Goal: Communication & Community: Answer question/provide support

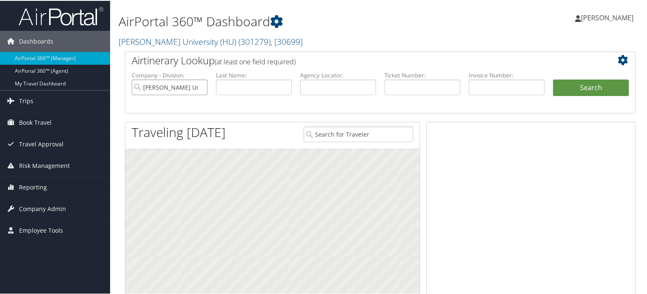
click at [199, 87] on input "[PERSON_NAME] University (HU)" at bounding box center [170, 87] width 76 height 16
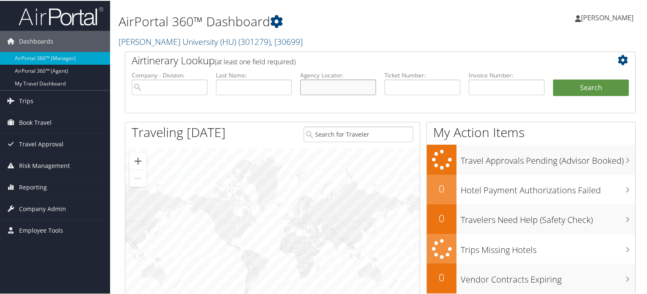
click at [346, 88] on input "text" at bounding box center [338, 87] width 76 height 16
paste input "WZHMZE"
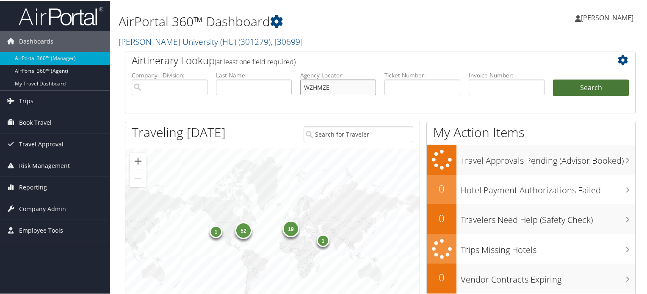
type input "WZHMZE"
click at [579, 84] on button "Search" at bounding box center [591, 87] width 76 height 17
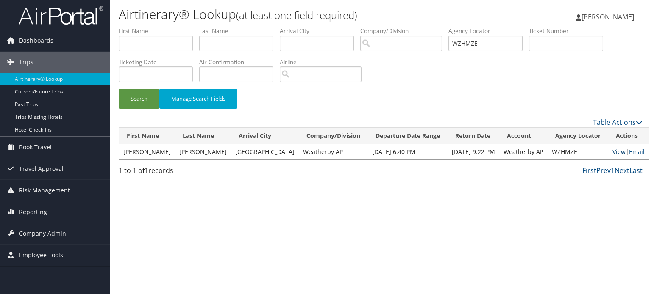
click at [612, 152] on link "View" at bounding box center [618, 152] width 13 height 8
click at [629, 155] on link "Email" at bounding box center [637, 152] width 16 height 8
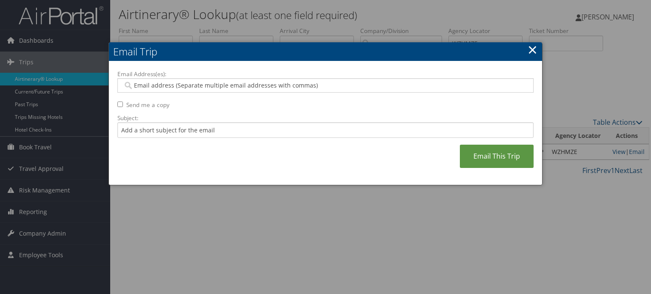
click at [236, 86] on input "Email Address(es):" at bounding box center [325, 85] width 405 height 8
paste input "TRAVISGASKILL@GMAIL.COM"
type input "TRAVISGASKILL@GMAIL.COM"
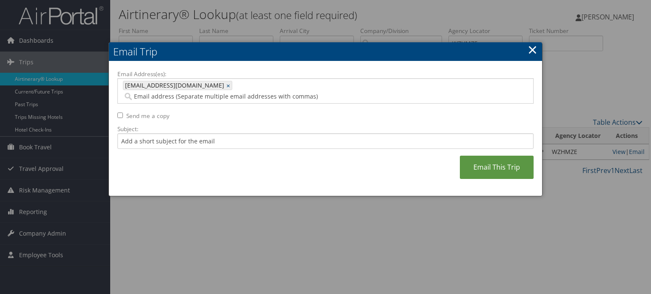
click at [183, 141] on div "Email Address(es): TRAVISGASKILL@GMAIL.COM TRAVISGASKILL@GMAIL.COM × Send me a …" at bounding box center [325, 129] width 416 height 118
click at [188, 135] on input "Subject:" at bounding box center [325, 141] width 416 height 16
drag, startPoint x: 228, startPoint y: 130, endPoint x: 188, endPoint y: 133, distance: 40.8
click at [188, 133] on input "United Air confirmation October 14" at bounding box center [325, 141] width 416 height 16
type input "United Air confirmation September 29"
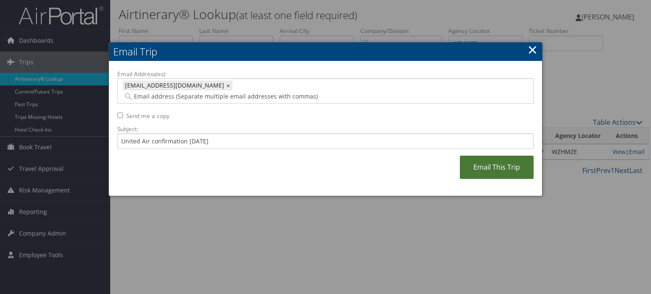
click at [504, 158] on link "Email This Trip" at bounding box center [497, 167] width 74 height 23
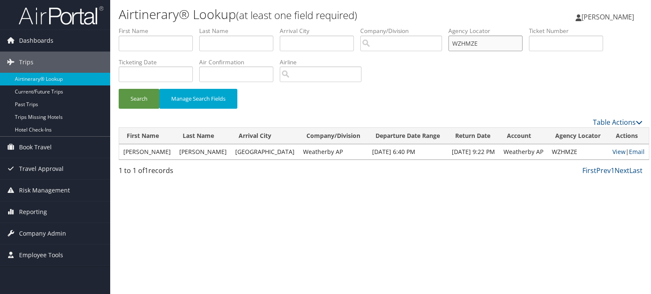
drag, startPoint x: 474, startPoint y: 43, endPoint x: 316, endPoint y: 57, distance: 159.4
click at [319, 27] on ul "First Name Last Name Departure City Arrival City Company/Division Airport/City …" at bounding box center [381, 27] width 524 height 0
paste input "IKKMV"
type input "IKKMVE"
click at [142, 97] on button "Search" at bounding box center [139, 99] width 41 height 20
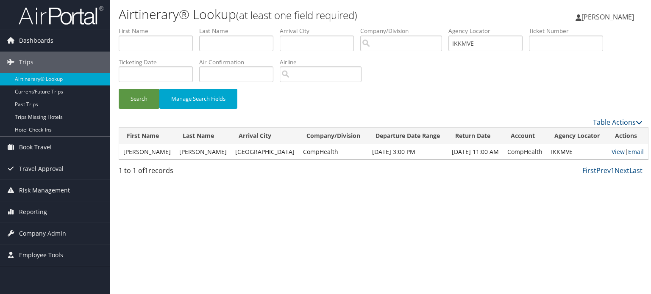
click at [607, 153] on td "View | Email" at bounding box center [627, 151] width 41 height 15
click at [611, 153] on link "View" at bounding box center [617, 152] width 13 height 8
click at [628, 151] on link "Email" at bounding box center [636, 152] width 16 height 8
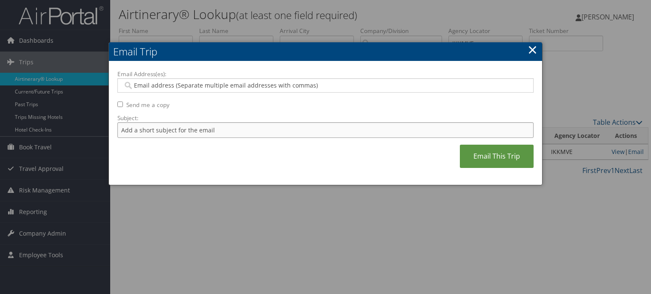
click at [164, 128] on input "Subject:" at bounding box center [325, 130] width 416 height 16
paste input "CPRECI2003@YAHOO.COM"
type input "CPRECI2003@YAHOO.COM"
click at [194, 85] on input "Email Address(es):" at bounding box center [325, 85] width 405 height 8
paste input "CPRECI2003@YAHOO.COM"
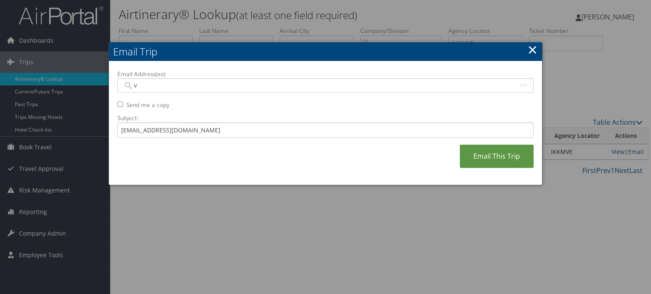
type input "CPRECI2003@YAHOO.COM"
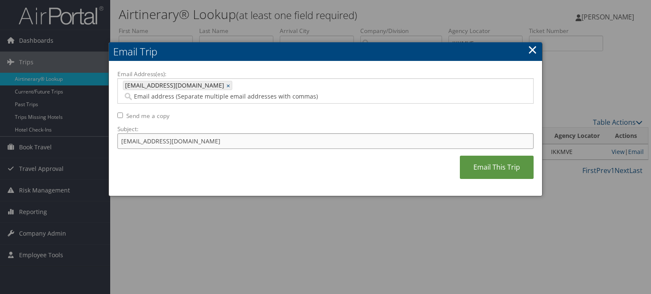
drag, startPoint x: 199, startPoint y: 127, endPoint x: 0, endPoint y: 143, distance: 199.3
click at [0, 143] on body "Menu Dashboards ► AirPortal 360™ (Manager) AirPortal 360™ (Agent) My Travel Das…" at bounding box center [325, 147] width 651 height 294
type input "Holiday Inn confirmation September 29 - October 06"
click at [485, 162] on link "Email This Trip" at bounding box center [497, 167] width 74 height 23
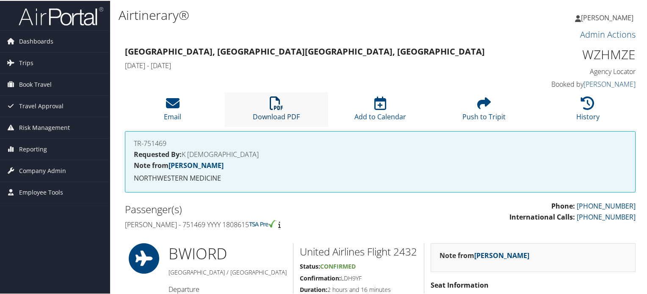
click at [277, 103] on icon at bounding box center [277, 103] width 14 height 14
click at [181, 101] on li "Email" at bounding box center [173, 108] width 104 height 34
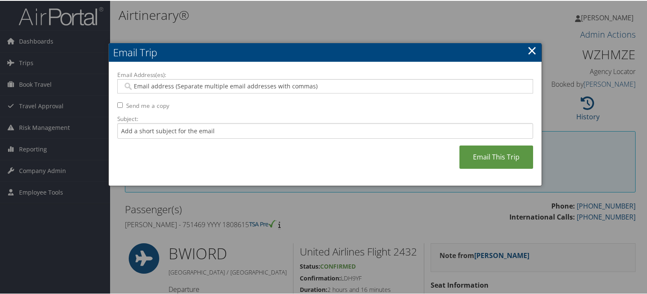
click at [538, 47] on h2 "Email Trip" at bounding box center [325, 51] width 433 height 19
click at [523, 51] on h2 "Email Trip" at bounding box center [325, 51] width 433 height 19
click at [524, 51] on h2 "Email Trip" at bounding box center [325, 51] width 433 height 19
click at [527, 50] on link "×" at bounding box center [532, 49] width 10 height 17
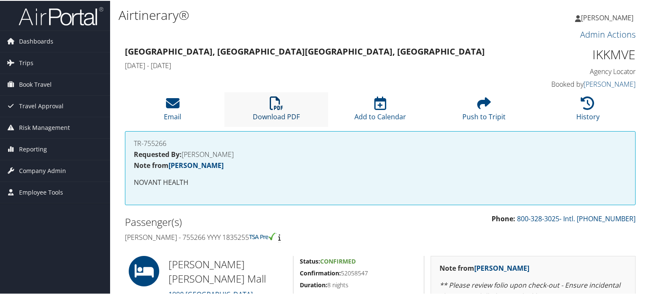
click at [278, 104] on icon at bounding box center [277, 103] width 14 height 14
